Goal: Navigation & Orientation: Find specific page/section

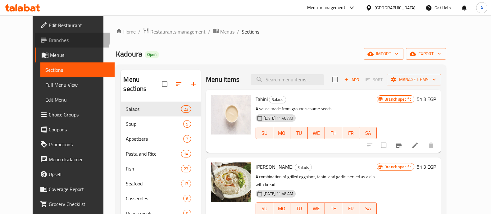
click at [49, 38] on span "Branches" at bounding box center [79, 39] width 61 height 7
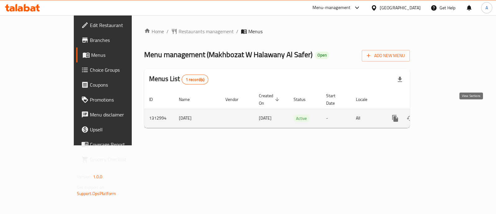
click at [444, 114] on icon "enhanced table" at bounding box center [440, 117] width 7 height 7
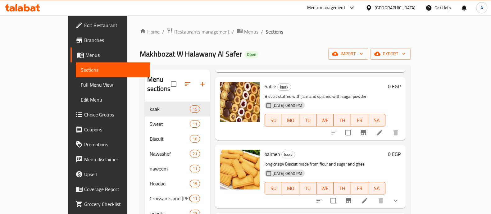
scroll to position [809, 0]
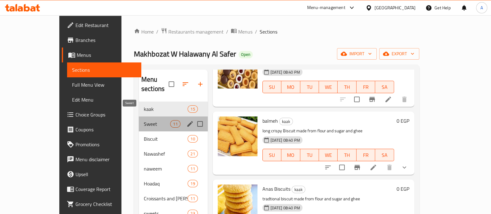
click at [144, 120] on span "Sweet" at bounding box center [157, 123] width 26 height 7
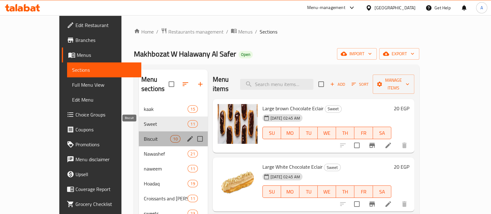
click at [144, 135] on span "Biscuit" at bounding box center [157, 138] width 26 height 7
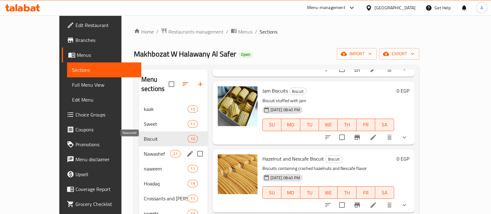
scroll to position [87, 0]
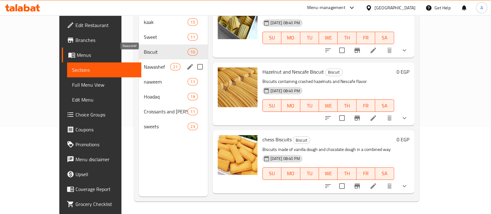
click at [144, 63] on span "Nawashef" at bounding box center [157, 66] width 26 height 7
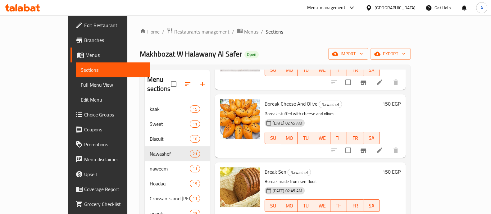
scroll to position [87, 0]
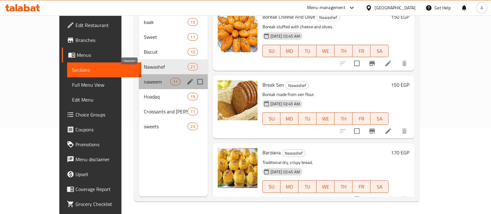
click at [144, 78] on span "naweem" at bounding box center [157, 81] width 26 height 7
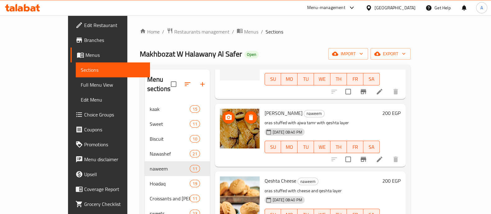
scroll to position [87, 0]
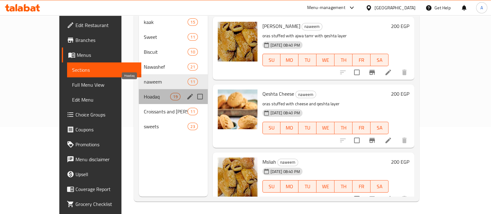
click at [154, 93] on span "Hoadaq" at bounding box center [157, 96] width 26 height 7
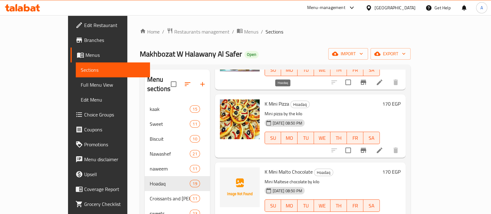
scroll to position [87, 0]
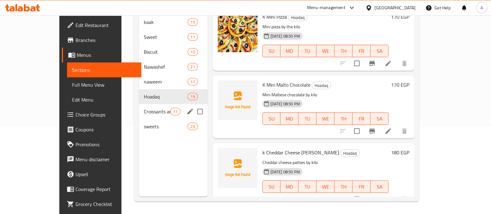
click at [139, 108] on div "Croissants and [PERSON_NAME] 11" at bounding box center [173, 111] width 69 height 15
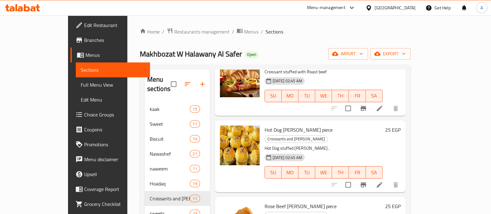
scroll to position [87, 0]
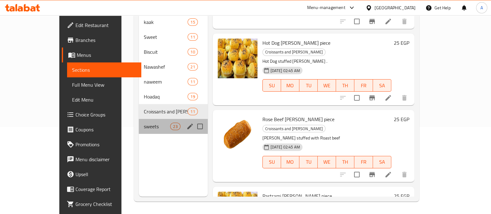
click at [140, 119] on div "sweets 23" at bounding box center [173, 126] width 69 height 15
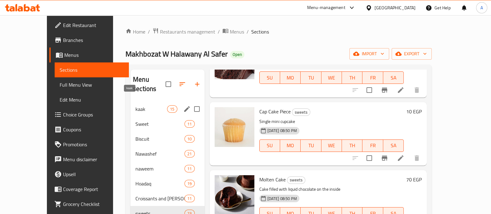
click at [135, 105] on span "kaak" at bounding box center [151, 108] width 32 height 7
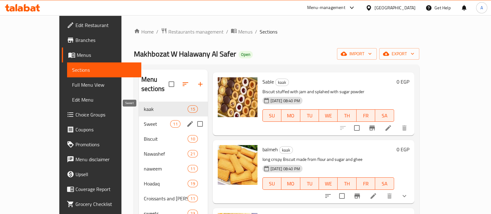
click at [144, 120] on span "Sweet" at bounding box center [157, 123] width 26 height 7
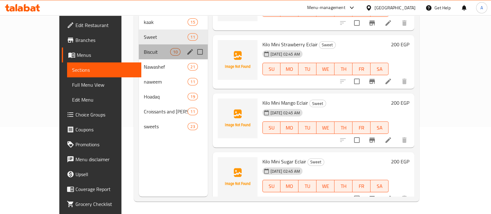
click at [168, 44] on div "Biscuit 10" at bounding box center [173, 51] width 69 height 15
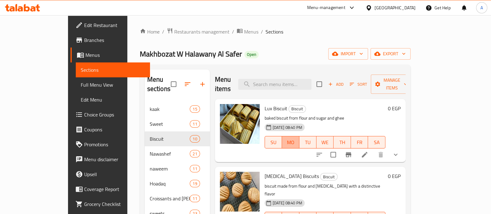
click at [296, 138] on span "MO" at bounding box center [290, 142] width 12 height 9
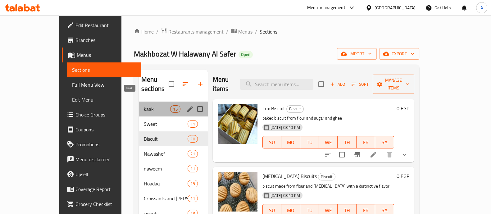
click at [147, 105] on span "kaak" at bounding box center [157, 108] width 26 height 7
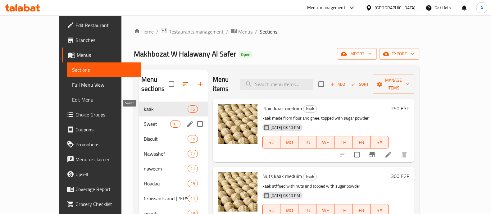
click at [147, 120] on span "Sweet" at bounding box center [157, 123] width 26 height 7
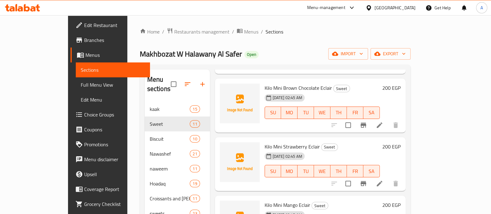
scroll to position [445, 0]
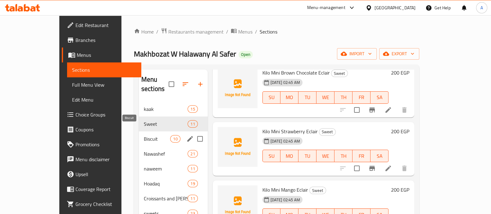
click at [144, 135] on span "Biscuit" at bounding box center [157, 138] width 26 height 7
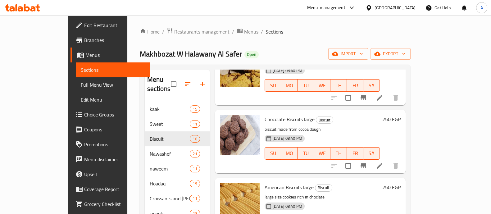
scroll to position [87, 0]
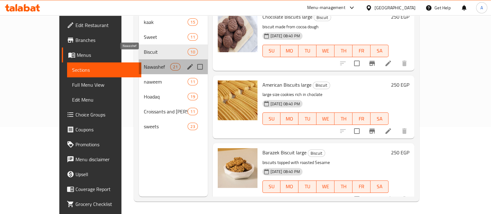
click at [144, 63] on span "Nawashef" at bounding box center [157, 66] width 26 height 7
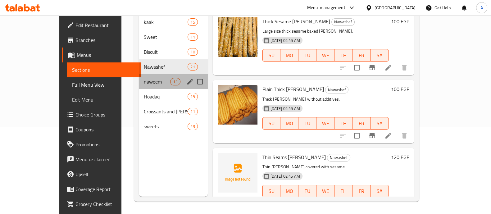
click at [139, 77] on div "naweem 11" at bounding box center [173, 81] width 69 height 15
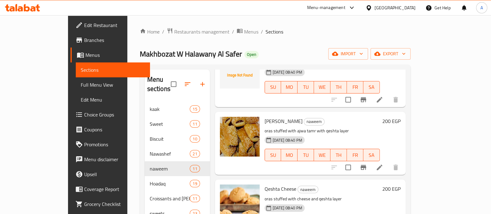
scroll to position [538, 0]
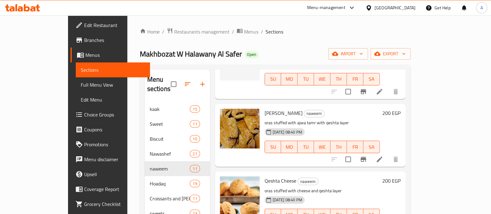
click at [173, 55] on span "Makhbozat W Halawany Al Safer" at bounding box center [191, 54] width 102 height 14
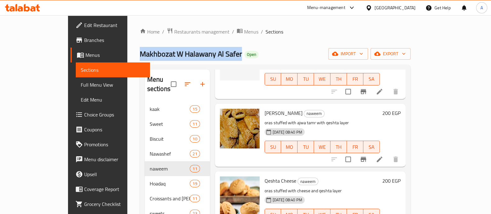
click at [173, 55] on span "Makhbozat W Halawany Al Safer" at bounding box center [191, 54] width 102 height 14
copy span "Makhbozat W Halawany Al Safer"
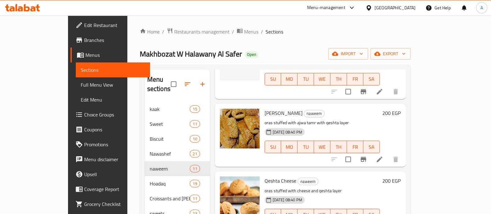
click at [261, 38] on div "Home / Restaurants management / Menus / Sections Makhbozat W Halawany Al Safer …" at bounding box center [275, 158] width 271 height 261
click at [345, 7] on div "Menu-management" at bounding box center [326, 7] width 38 height 7
click at [262, 18] on div "Home / Restaurants management / Menus / Sections Makhbozat W Halawany Al Safer …" at bounding box center [274, 157] width 295 height 285
click at [345, 7] on div "Menu-management" at bounding box center [326, 7] width 38 height 7
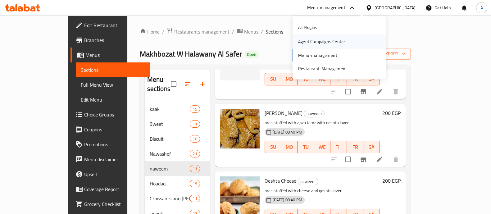
click at [326, 41] on div "Agent Campaigns Center" at bounding box center [321, 41] width 47 height 7
